Goal: Entertainment & Leisure: Consume media (video, audio)

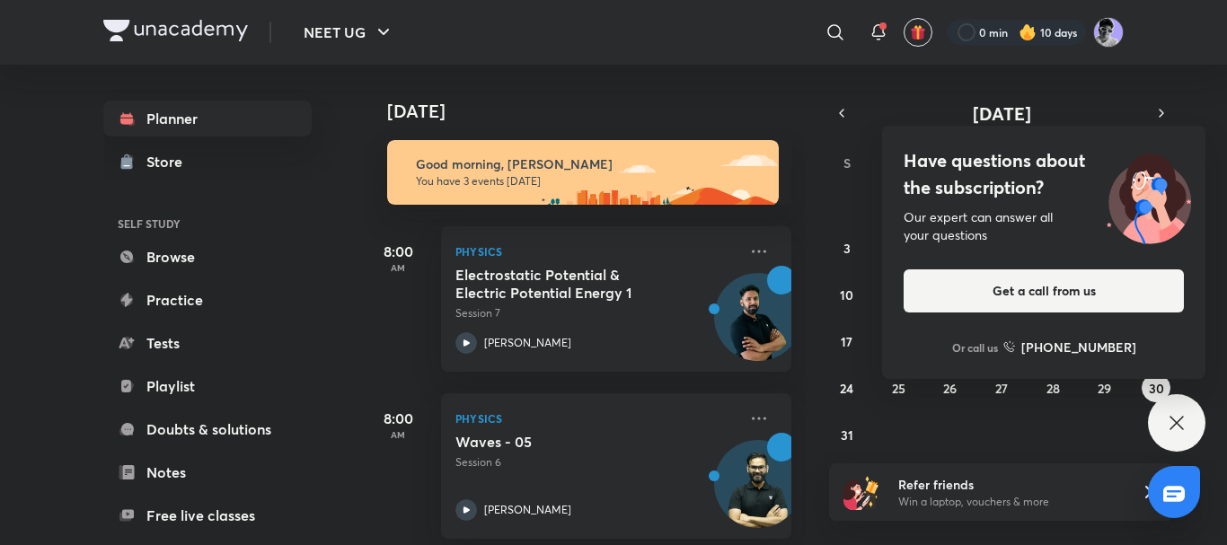
click at [1174, 427] on icon at bounding box center [1176, 422] width 13 height 13
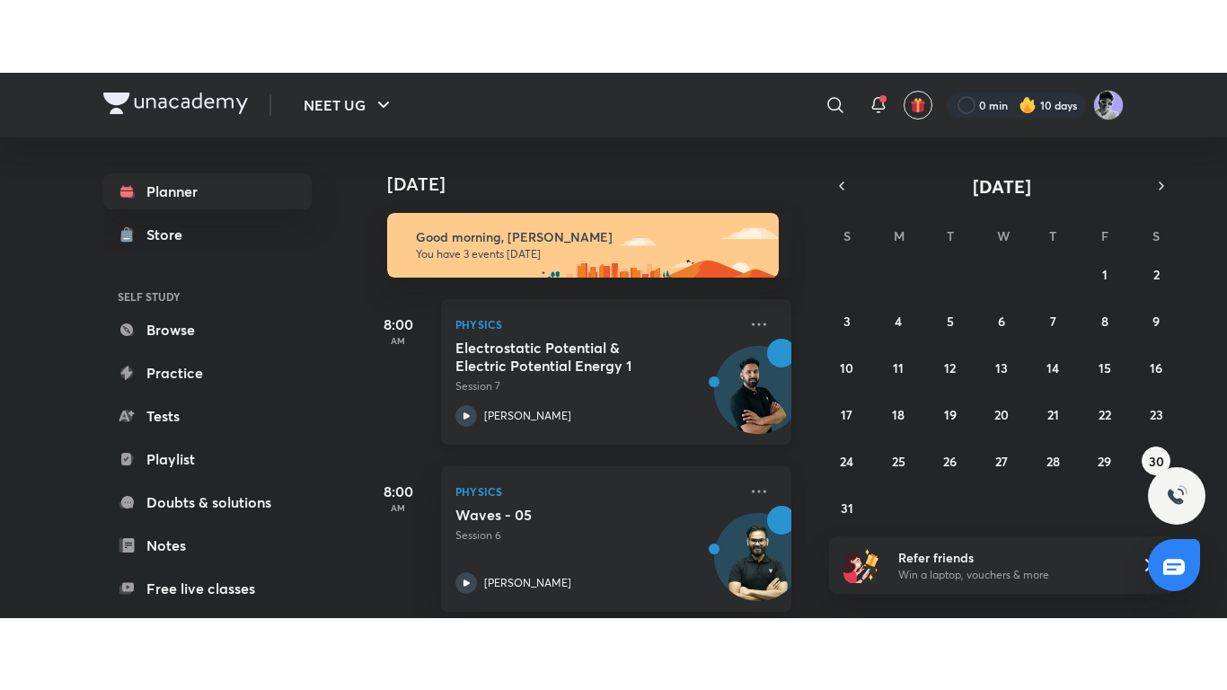
scroll to position [189, 0]
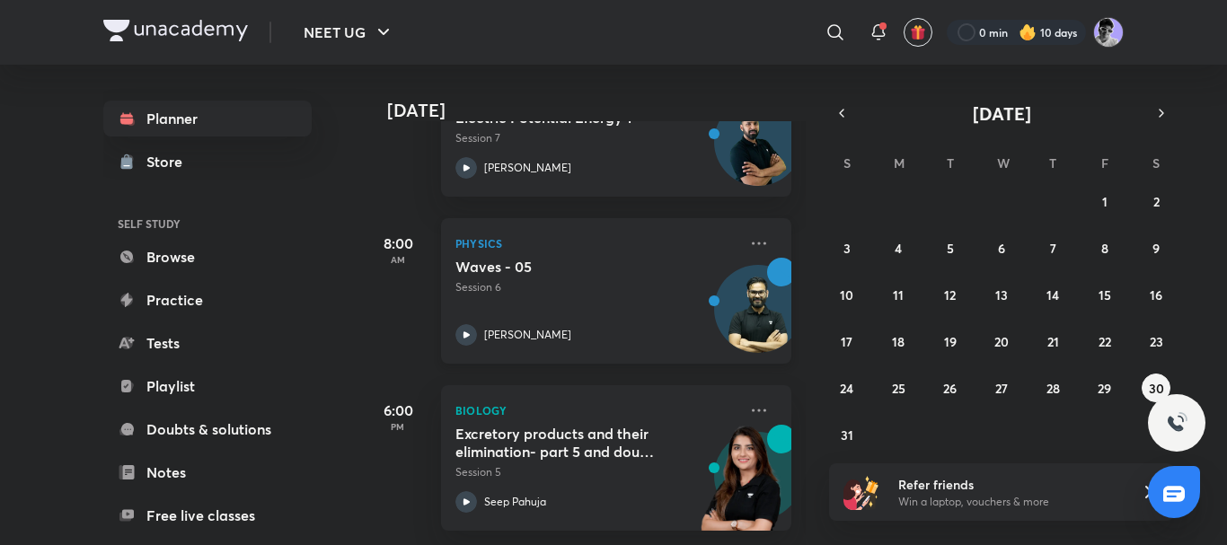
click at [466, 332] on icon at bounding box center [467, 335] width 6 height 6
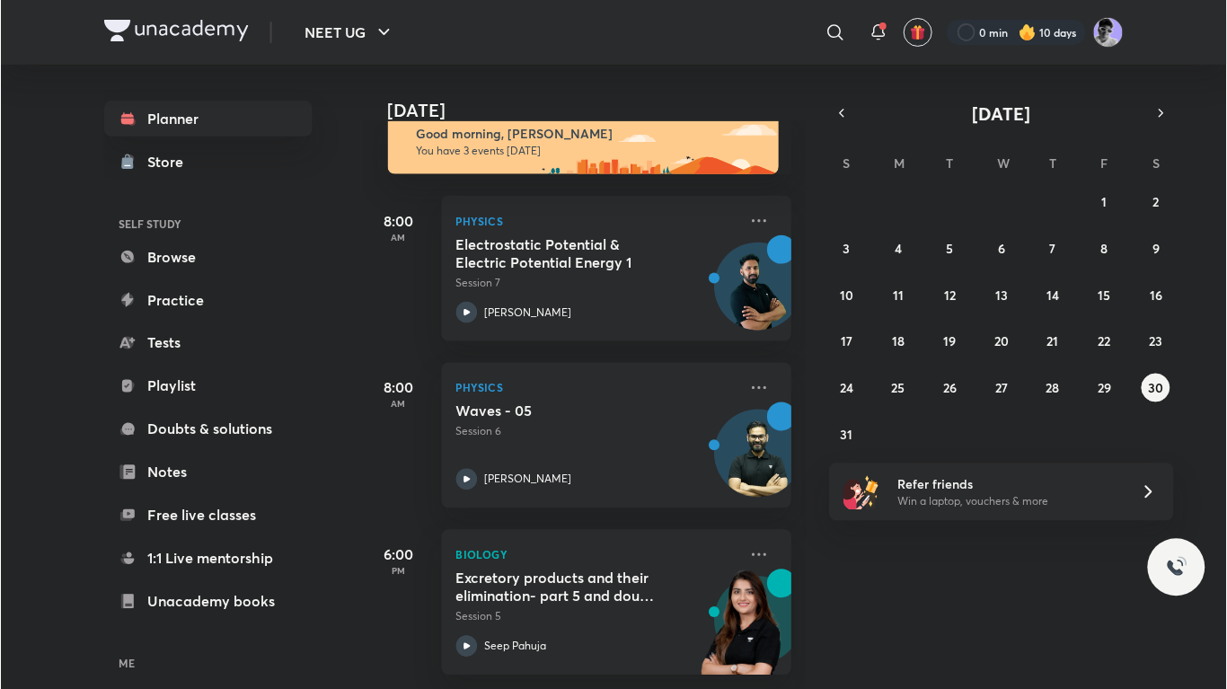
scroll to position [44, 0]
